Goal: Transaction & Acquisition: Book appointment/travel/reservation

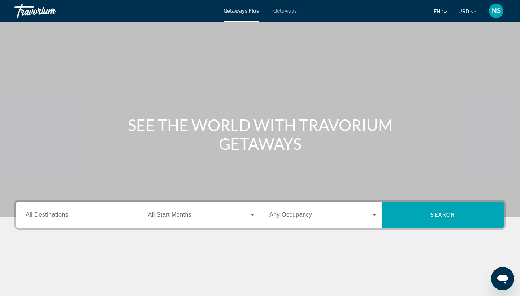
click at [291, 10] on span "Getaways" at bounding box center [284, 11] width 23 height 6
click at [60, 217] on span "All Destinations" at bounding box center [47, 215] width 43 height 6
click at [60, 217] on input "Destination All Destinations" at bounding box center [79, 215] width 107 height 9
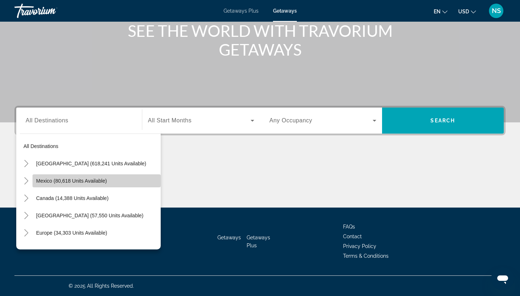
click at [43, 181] on span "Mexico (80,618 units available)" at bounding box center [71, 181] width 71 height 6
type input "**********"
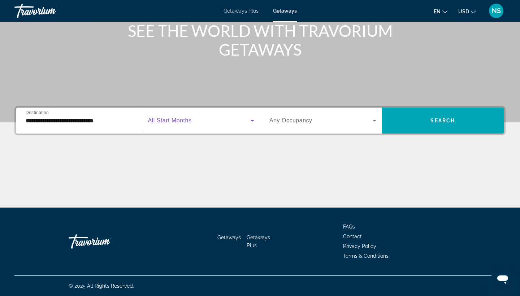
click at [253, 120] on icon "Search widget" at bounding box center [253, 121] width 4 height 2
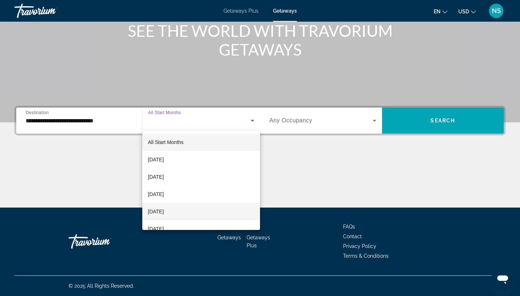
click at [164, 211] on span "[DATE]" at bounding box center [156, 211] width 16 height 9
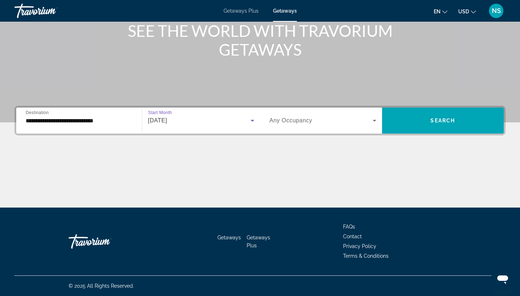
click at [373, 121] on icon "Search widget" at bounding box center [374, 120] width 9 height 9
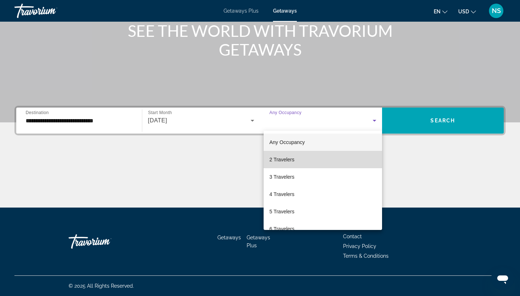
click at [290, 156] on span "2 Travelers" at bounding box center [282, 159] width 25 height 9
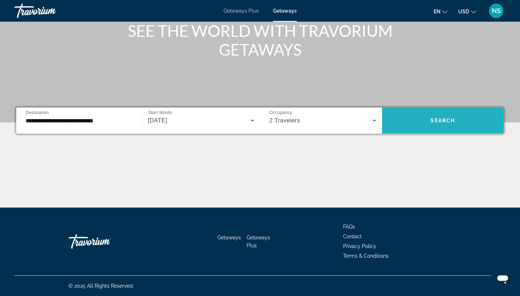
click at [448, 120] on span "Search" at bounding box center [443, 121] width 25 height 6
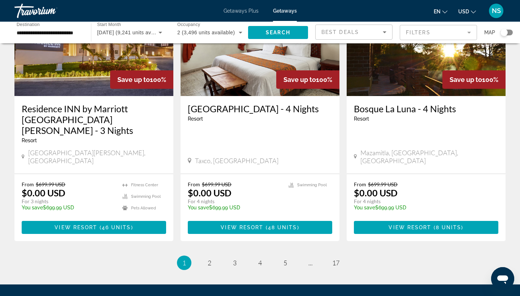
scroll to position [872, 0]
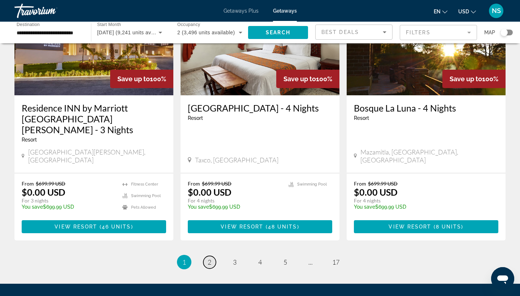
click at [210, 258] on span "2" at bounding box center [210, 262] width 4 height 8
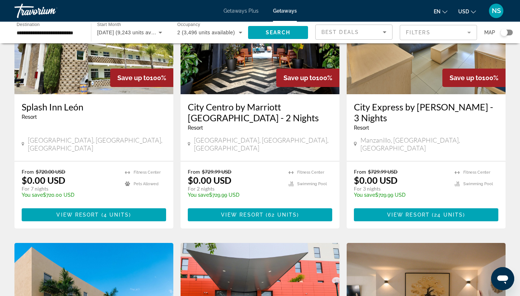
scroll to position [357, 0]
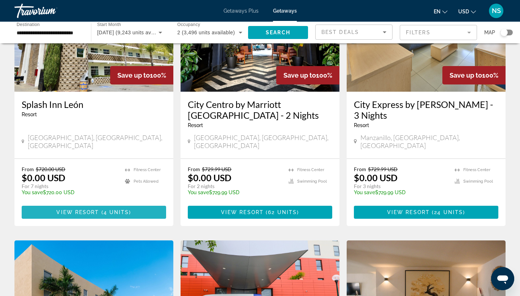
click at [96, 210] on span "View Resort" at bounding box center [77, 213] width 43 height 6
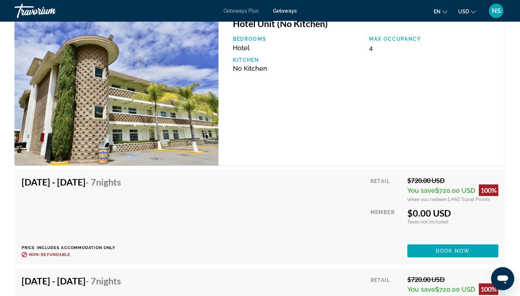
scroll to position [1128, 0]
click at [459, 252] on span "Book now" at bounding box center [453, 251] width 34 height 6
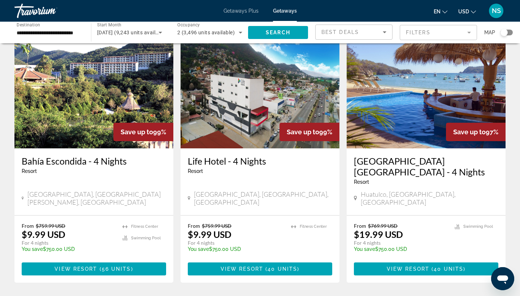
scroll to position [830, 0]
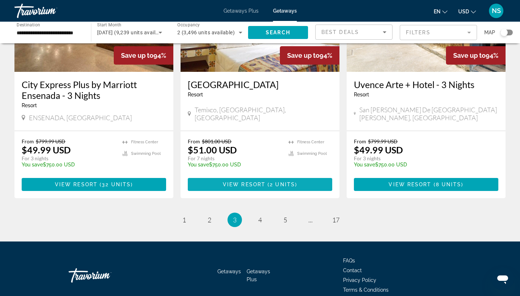
scroll to position [927, 0]
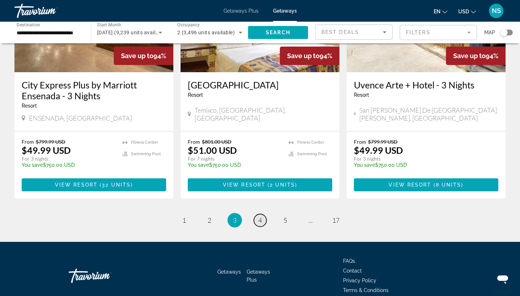
click at [259, 216] on span "4" at bounding box center [260, 220] width 4 height 8
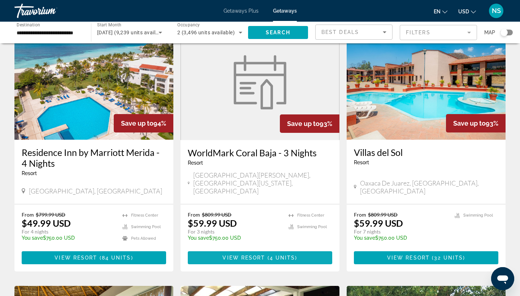
scroll to position [43, 0]
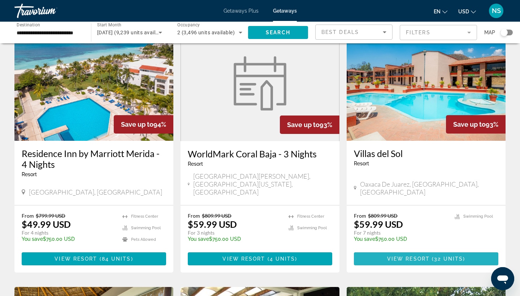
click at [425, 256] on span "View Resort" at bounding box center [408, 259] width 43 height 6
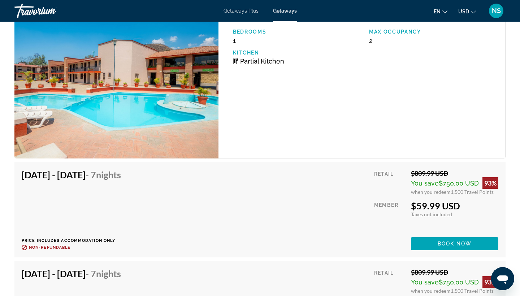
scroll to position [1022, 0]
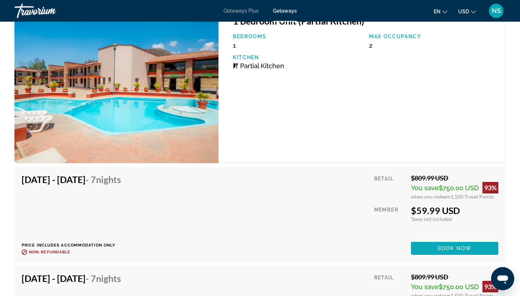
click at [461, 249] on span "Book now" at bounding box center [455, 249] width 34 height 6
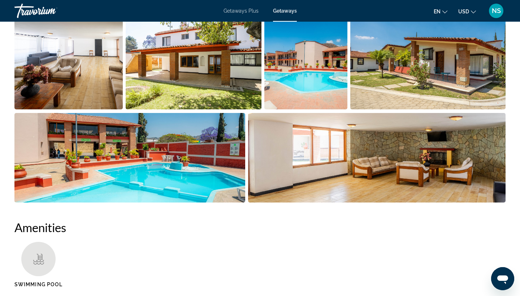
scroll to position [367, 0]
